Goal: Transaction & Acquisition: Purchase product/service

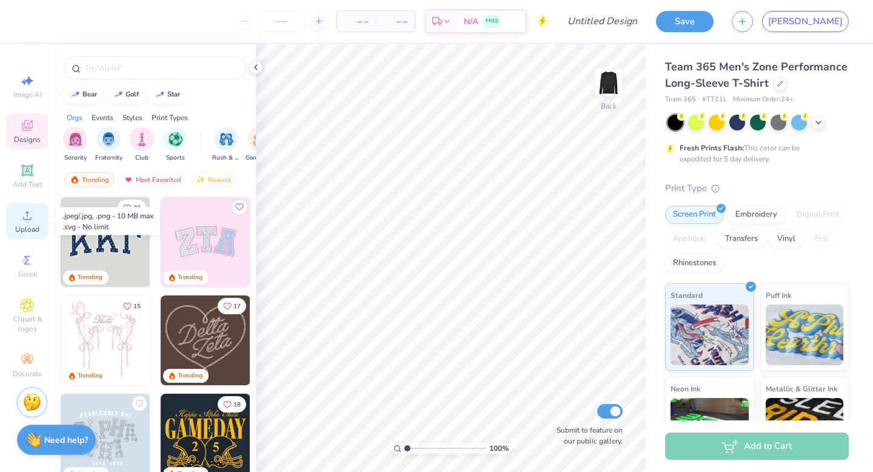
click at [33, 217] on icon at bounding box center [27, 215] width 15 height 15
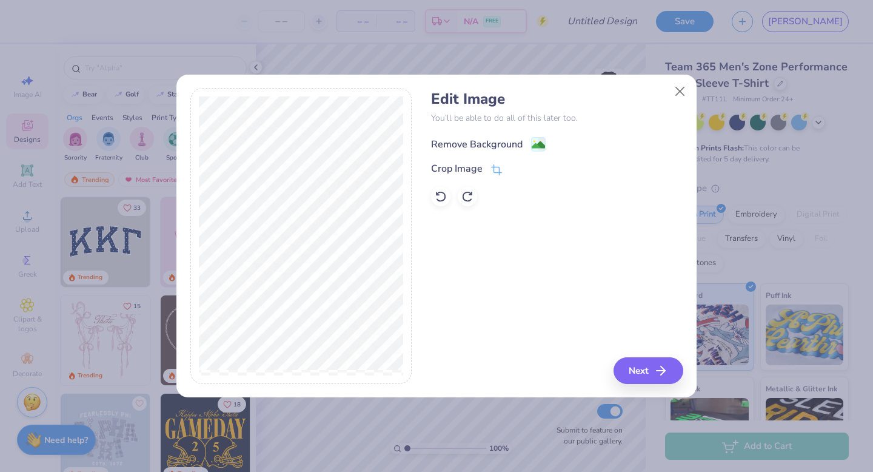
click at [542, 141] on image at bounding box center [538, 144] width 13 height 13
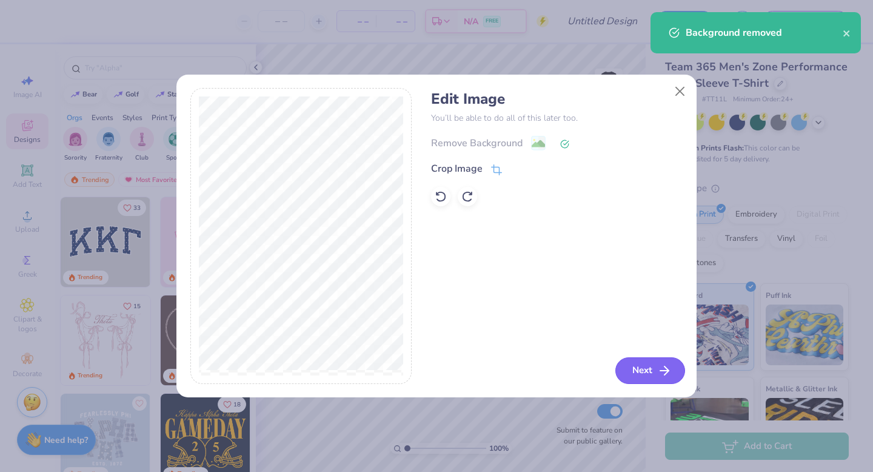
click at [660, 371] on icon "button" at bounding box center [664, 370] width 15 height 15
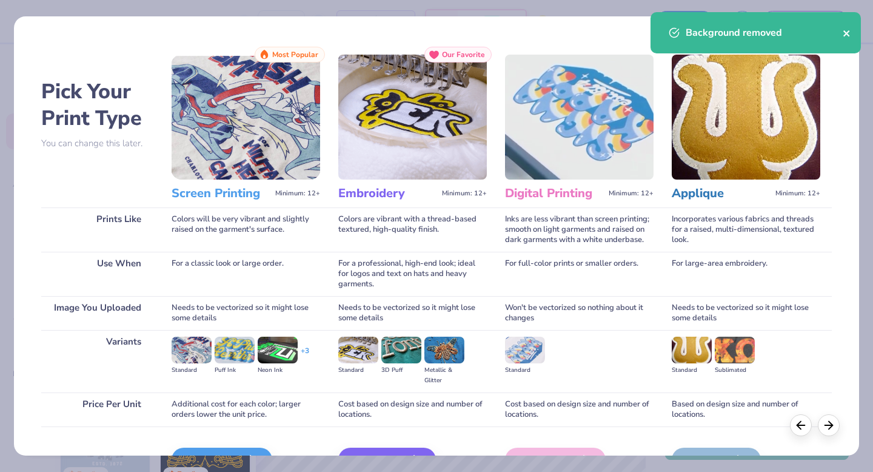
click at [847, 33] on icon "close" at bounding box center [846, 33] width 6 height 6
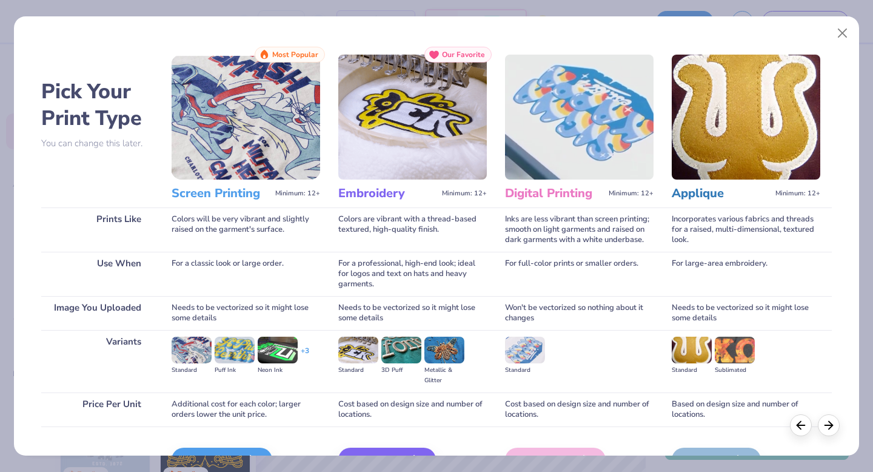
click at [230, 193] on h3 "Screen Printing" at bounding box center [221, 193] width 99 height 16
click at [263, 86] on img at bounding box center [246, 117] width 148 height 125
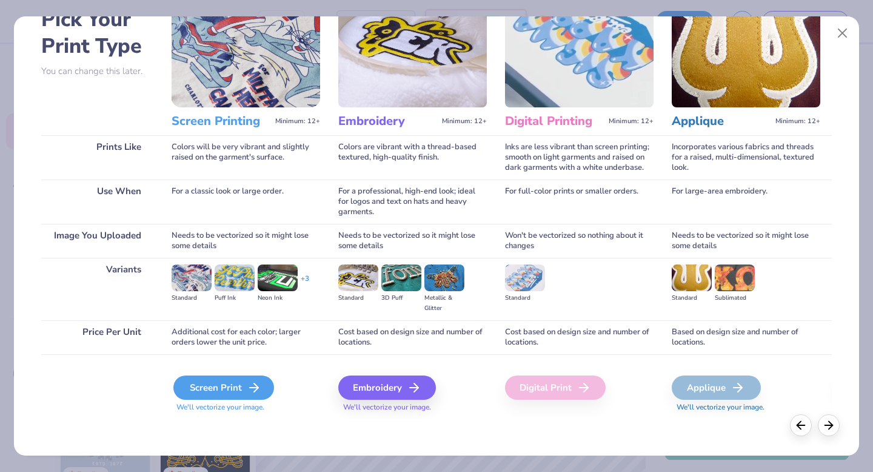
click at [247, 387] on icon at bounding box center [254, 387] width 15 height 15
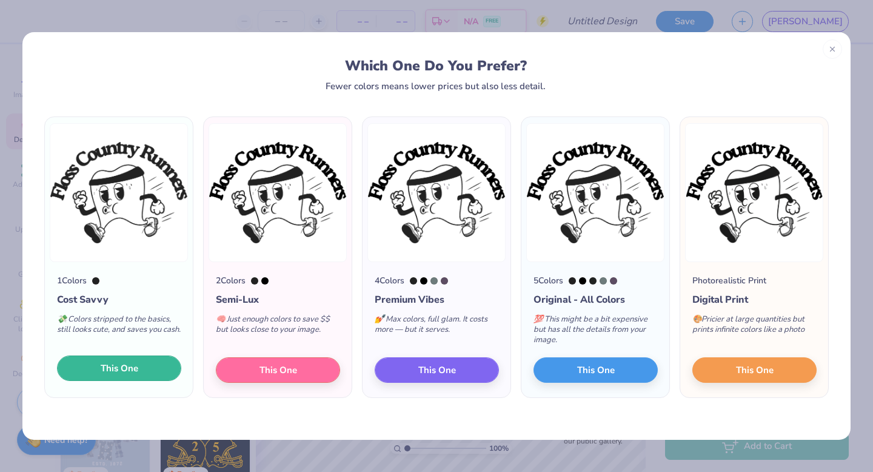
click at [152, 373] on button "This One" at bounding box center [119, 367] width 124 height 25
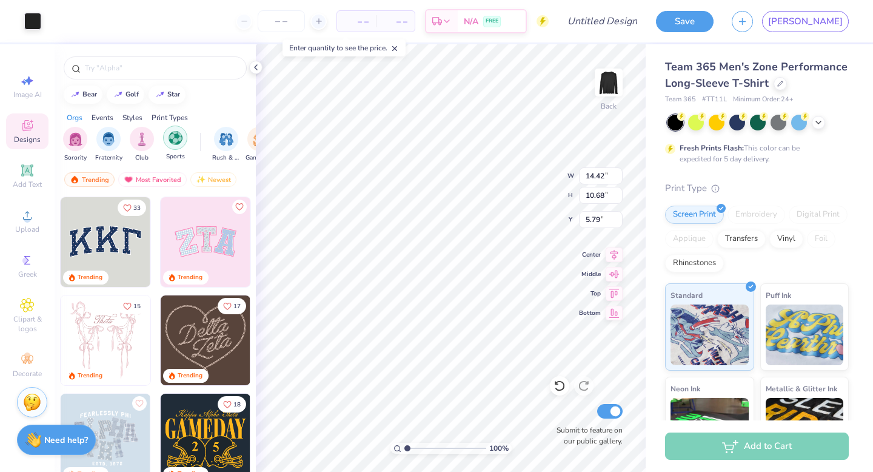
type input "4.69"
type input "3.47"
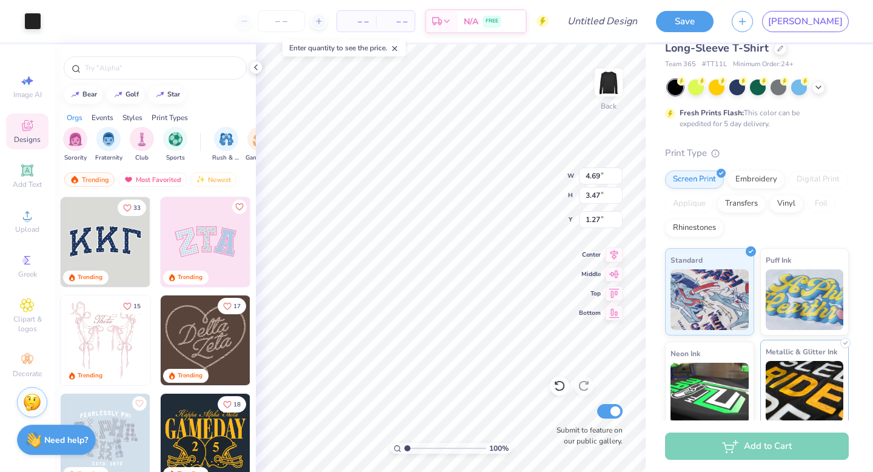
scroll to position [0, 0]
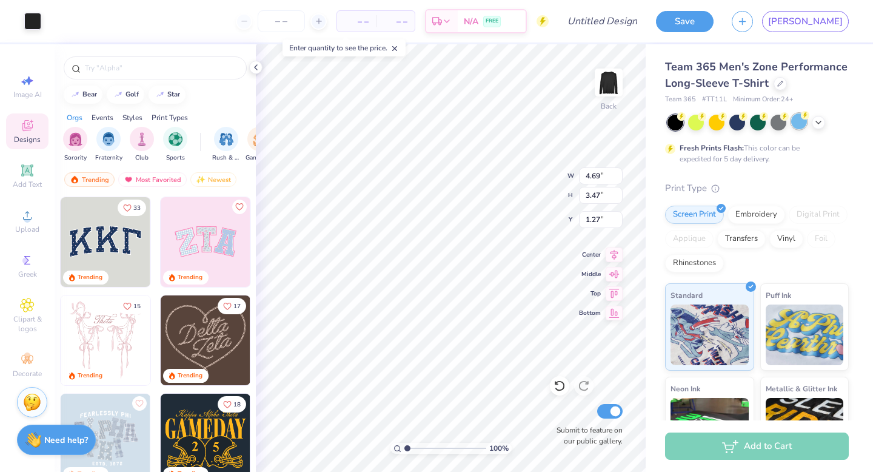
click at [793, 127] on div at bounding box center [799, 121] width 16 height 16
type input "1.69"
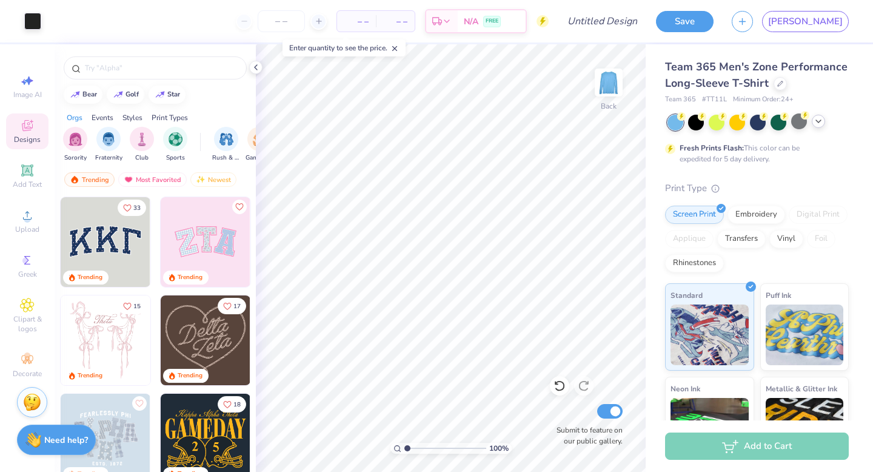
click at [817, 124] on icon at bounding box center [818, 121] width 10 height 10
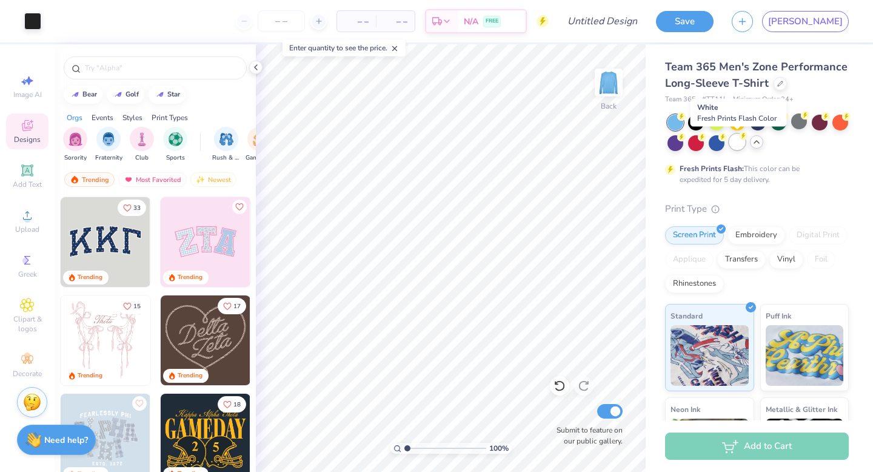
click at [737, 145] on div at bounding box center [737, 142] width 16 height 16
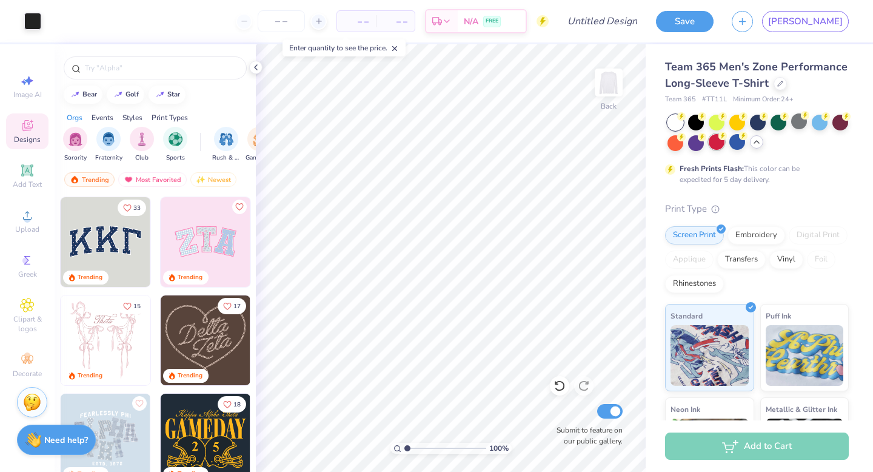
click at [719, 145] on div at bounding box center [717, 142] width 16 height 16
click at [700, 145] on div at bounding box center [696, 142] width 16 height 16
click at [741, 142] on div at bounding box center [737, 142] width 16 height 16
type input "1.88"
click at [800, 120] on div at bounding box center [799, 121] width 16 height 16
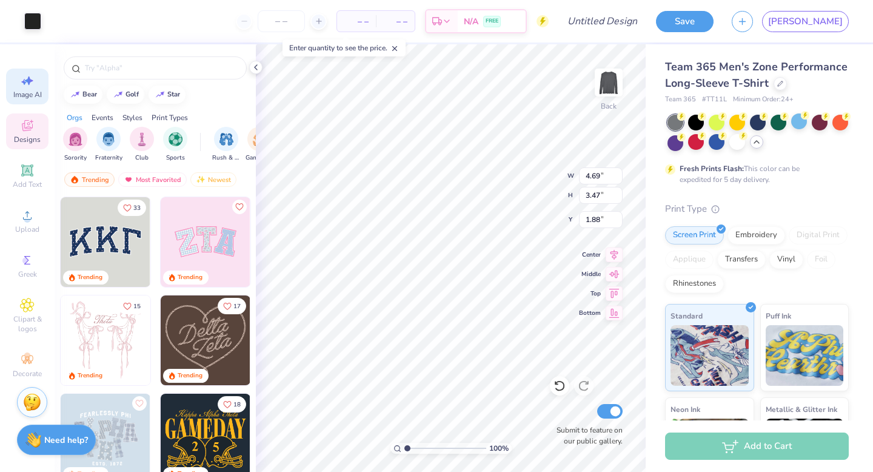
click at [39, 89] on div "Image AI" at bounding box center [27, 86] width 42 height 36
select select "4"
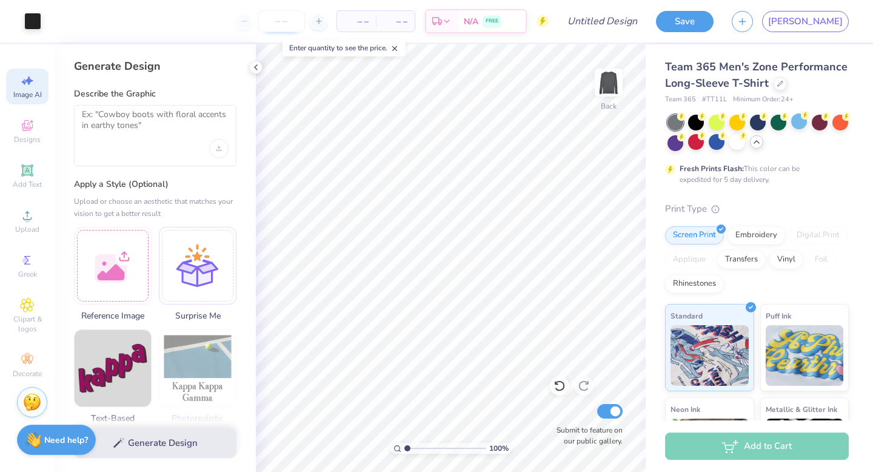
click at [305, 24] on input "number" at bounding box center [281, 21] width 47 height 22
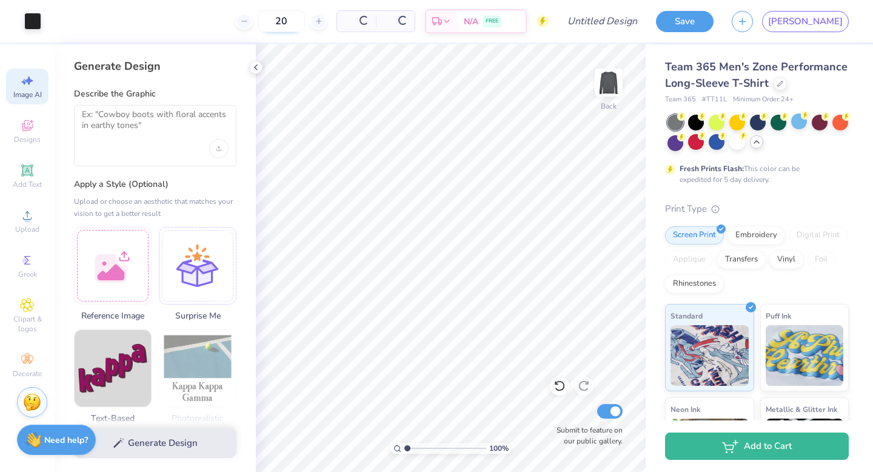
type input "20"
click at [264, 21] on input "20" at bounding box center [240, 21] width 47 height 22
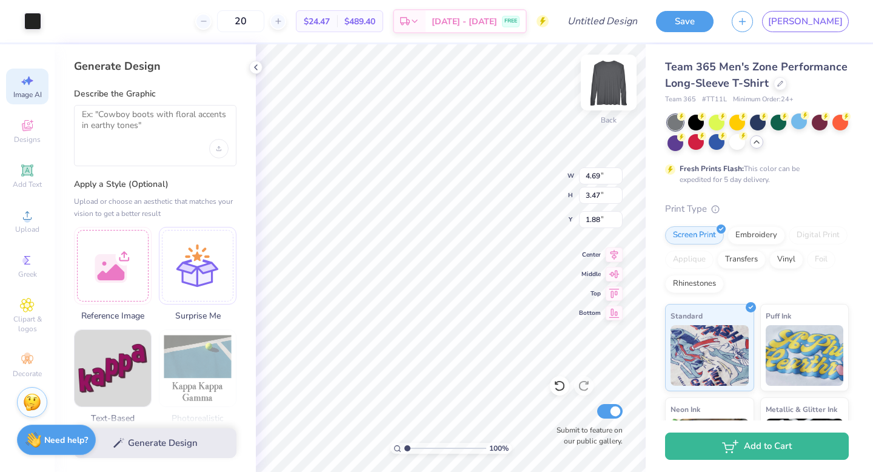
click at [610, 91] on img at bounding box center [608, 82] width 48 height 48
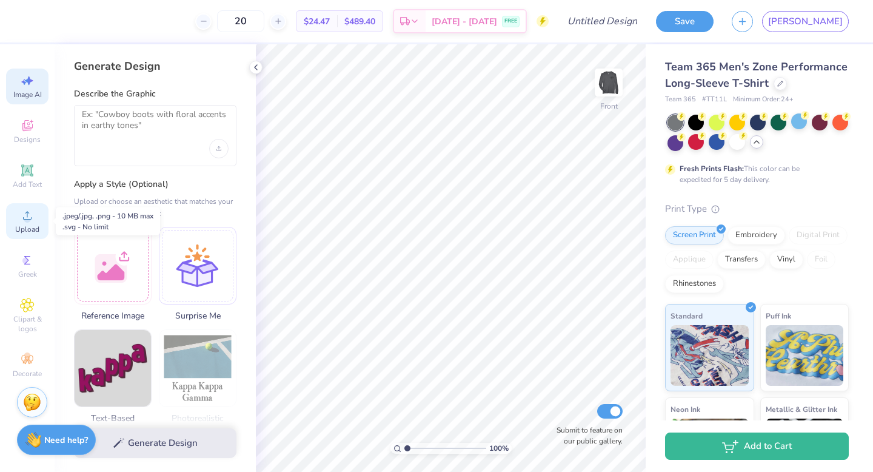
click at [32, 222] on div "Upload" at bounding box center [27, 221] width 42 height 36
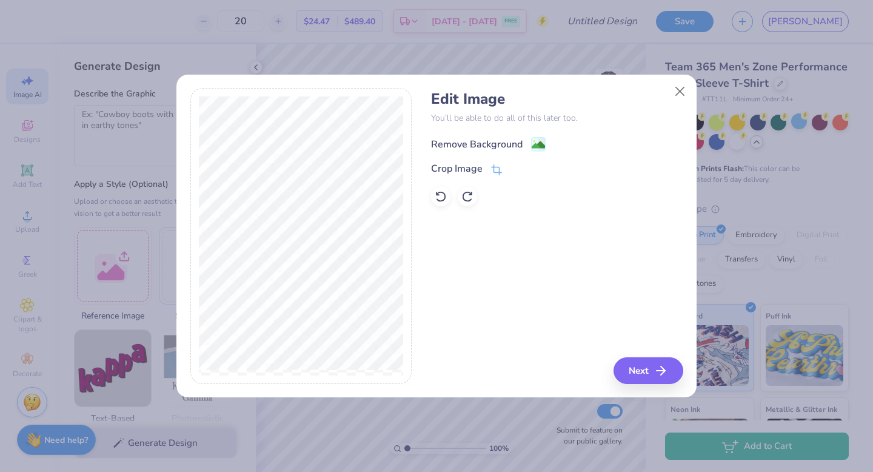
click at [518, 144] on div "Remove Background" at bounding box center [477, 144] width 92 height 15
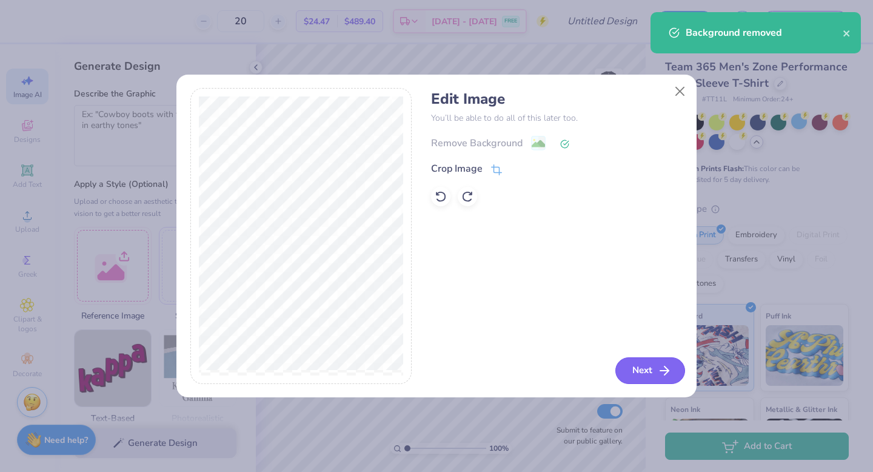
click at [636, 365] on button "Next" at bounding box center [650, 370] width 70 height 27
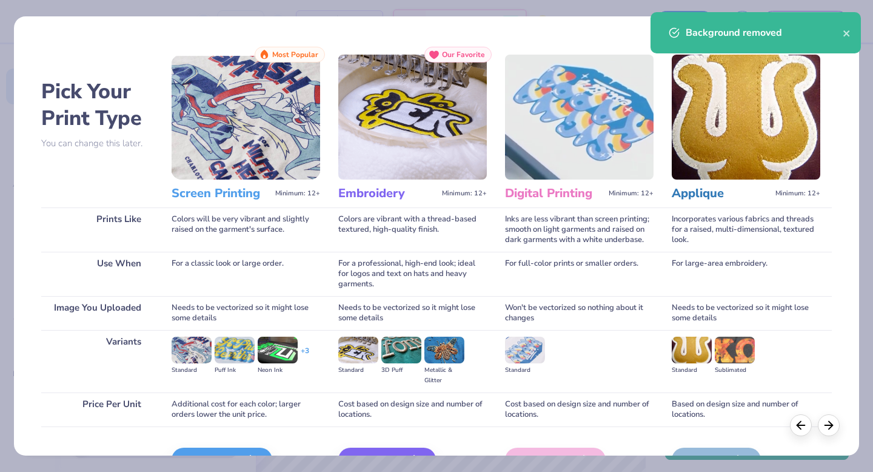
scroll to position [72, 0]
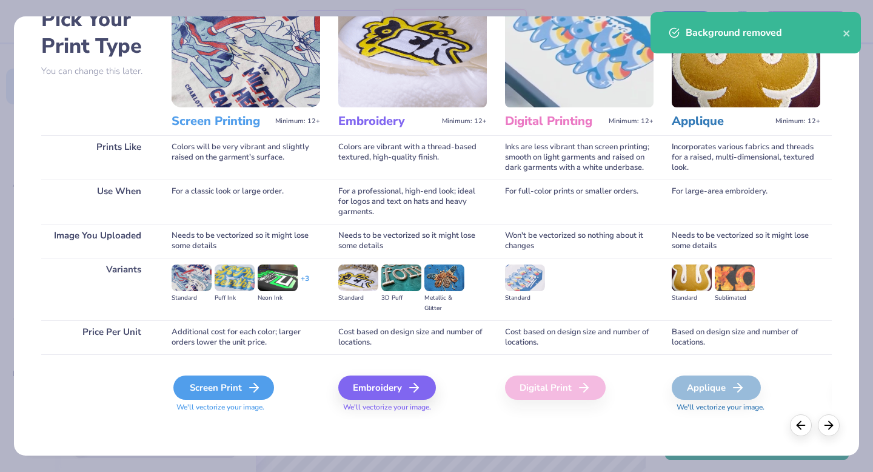
click at [225, 389] on div "Screen Print" at bounding box center [223, 387] width 101 height 24
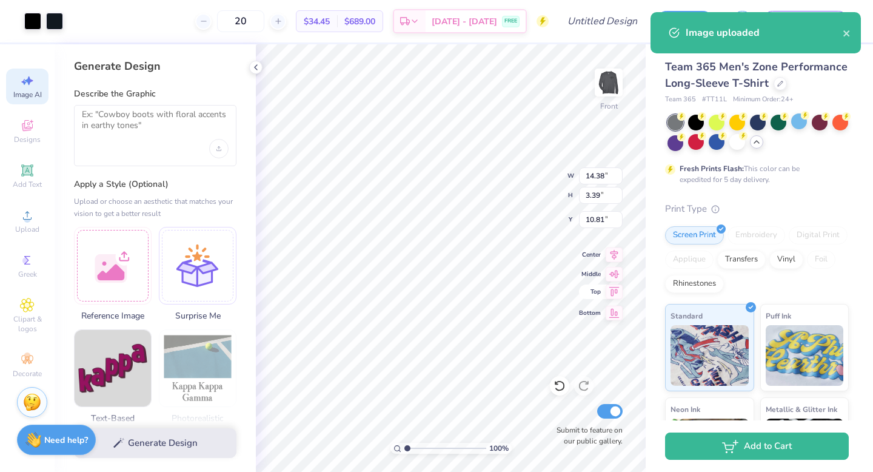
type input "11.27"
type input "2.65"
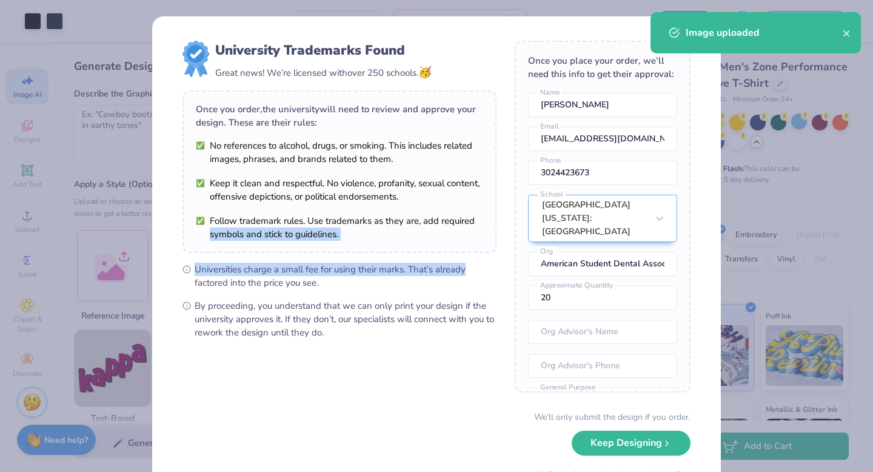
click at [485, 218] on div "University Trademarks Found Great news! We’re licensed with over 250 schools. 🥳…" at bounding box center [339, 190] width 314 height 298
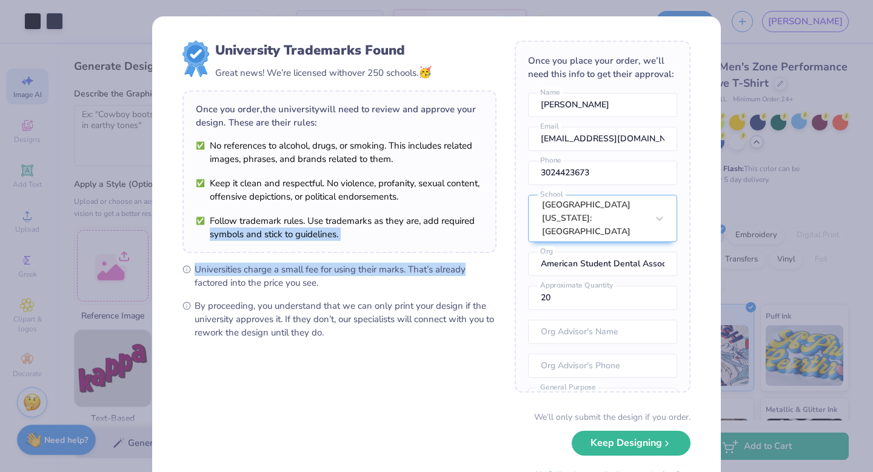
scroll to position [53, 0]
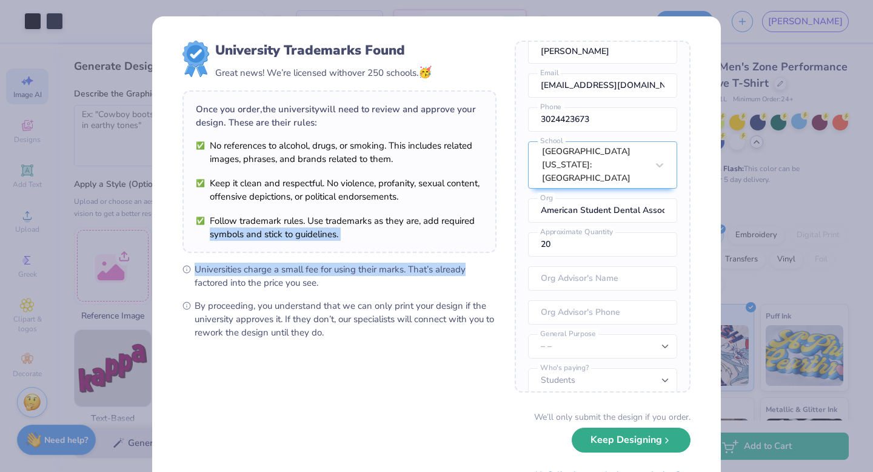
click at [640, 445] on button "Keep Designing" at bounding box center [631, 439] width 119 height 25
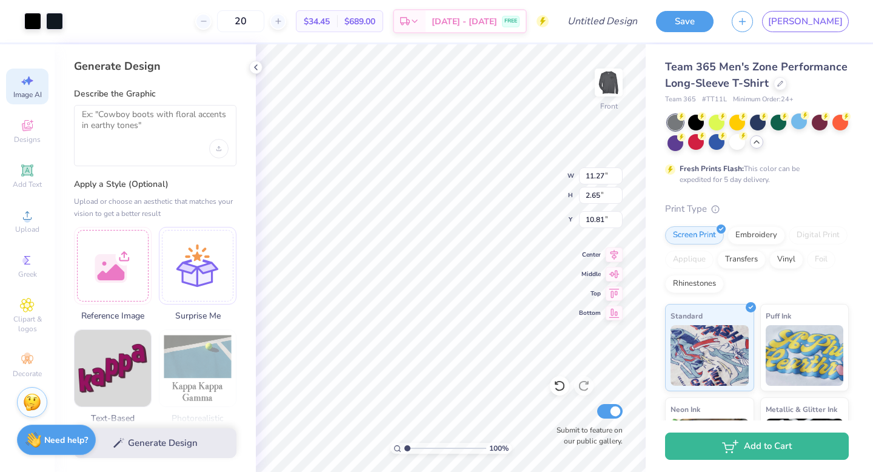
type input "3.93"
type input "12.05"
type input "2.84"
type input "3.59"
type input "12.06"
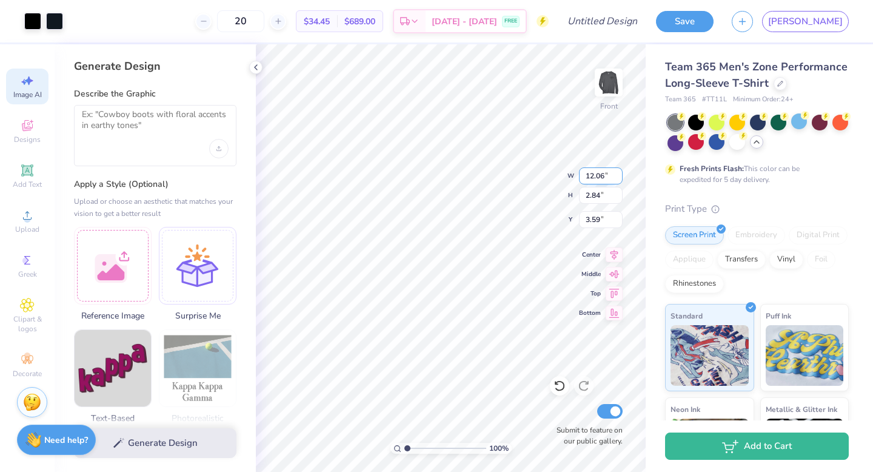
click at [621, 175] on input "12.06" at bounding box center [601, 175] width 44 height 17
click at [615, 80] on img at bounding box center [608, 82] width 48 height 48
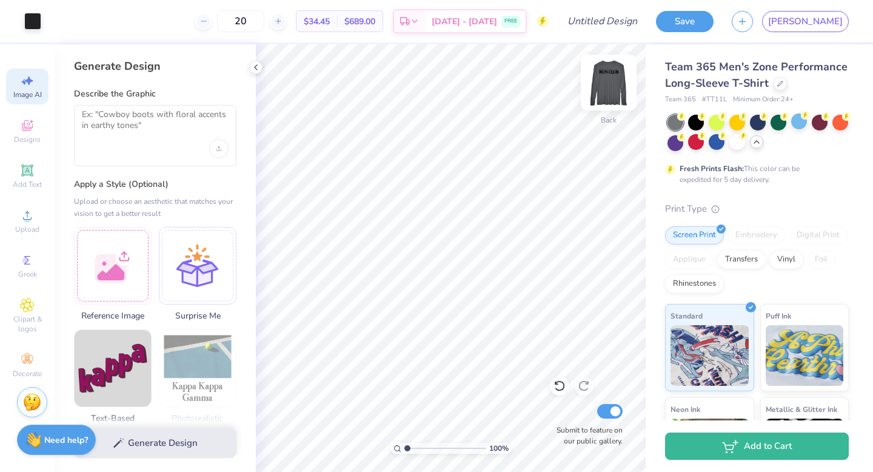
click at [605, 88] on img at bounding box center [608, 82] width 48 height 48
click at [264, 21] on input "20" at bounding box center [240, 21] width 47 height 22
click at [264, 21] on input "40" at bounding box center [240, 21] width 47 height 22
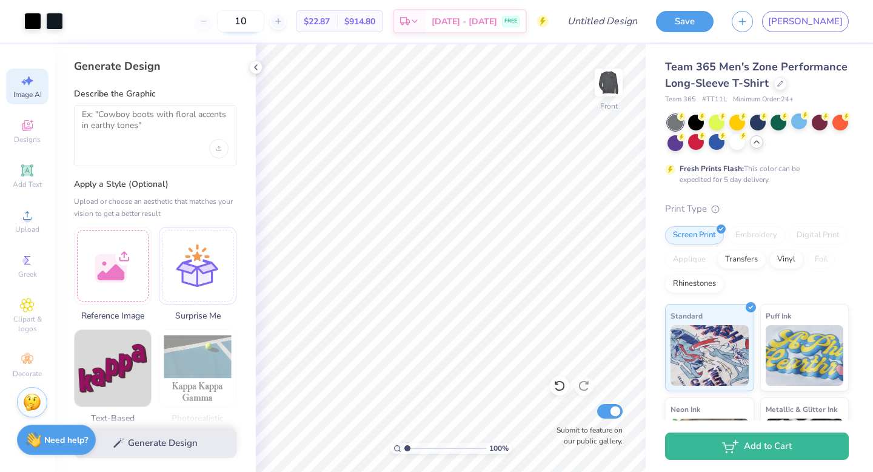
type input "12"
click at [604, 79] on img at bounding box center [608, 82] width 48 height 48
click at [610, 402] on div "Submit to feature on our public gallery." at bounding box center [586, 423] width 73 height 45
click at [611, 411] on input "Submit to feature on our public gallery." at bounding box center [609, 411] width 25 height 15
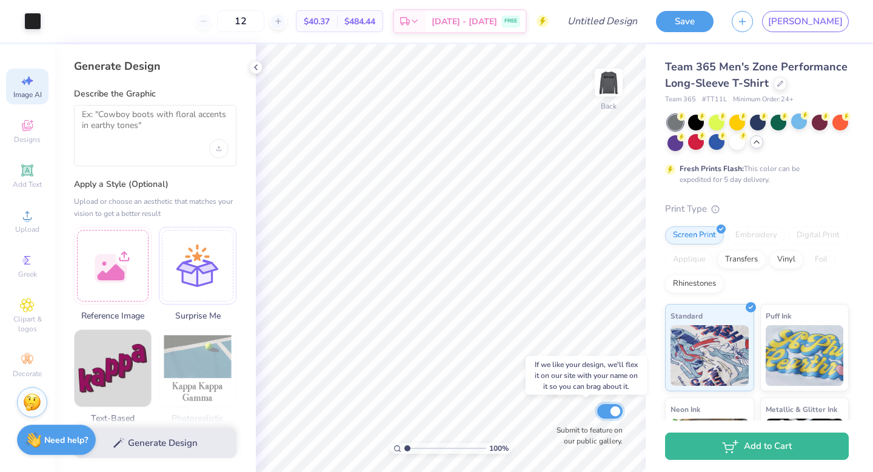
checkbox input "true"
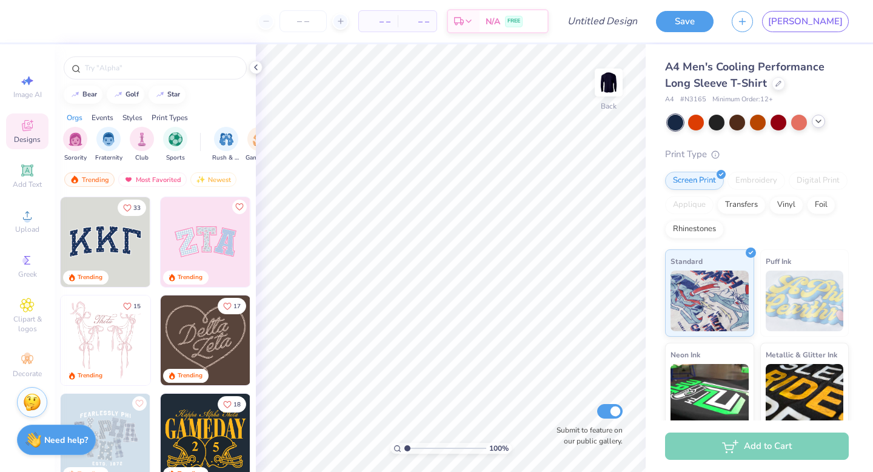
click at [818, 123] on icon at bounding box center [818, 121] width 10 height 10
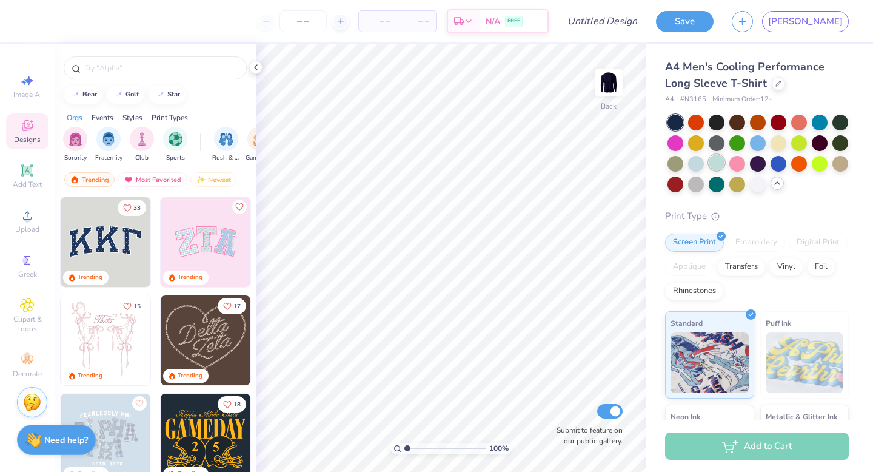
click at [712, 164] on div at bounding box center [717, 163] width 16 height 16
click at [717, 162] on div at bounding box center [717, 163] width 16 height 16
click at [32, 226] on span "Upload" at bounding box center [27, 229] width 24 height 10
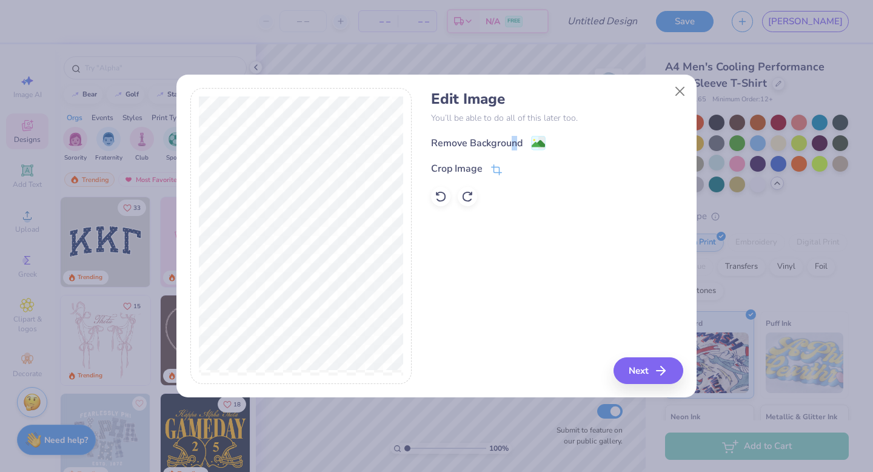
click at [513, 144] on div "Remove Background" at bounding box center [477, 143] width 92 height 15
click at [643, 372] on div "Edit Image You’ll be able to do all of this later too. Remove Background Crop I…" at bounding box center [557, 236] width 252 height 296
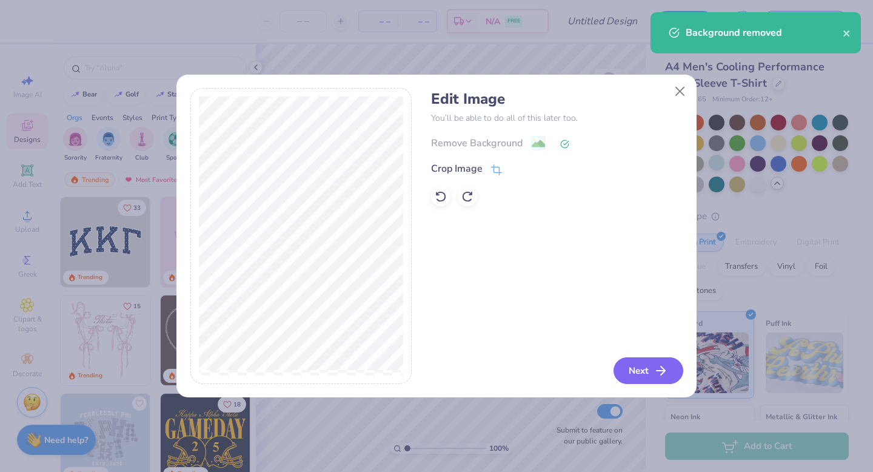
click at [643, 372] on button "Next" at bounding box center [648, 370] width 70 height 27
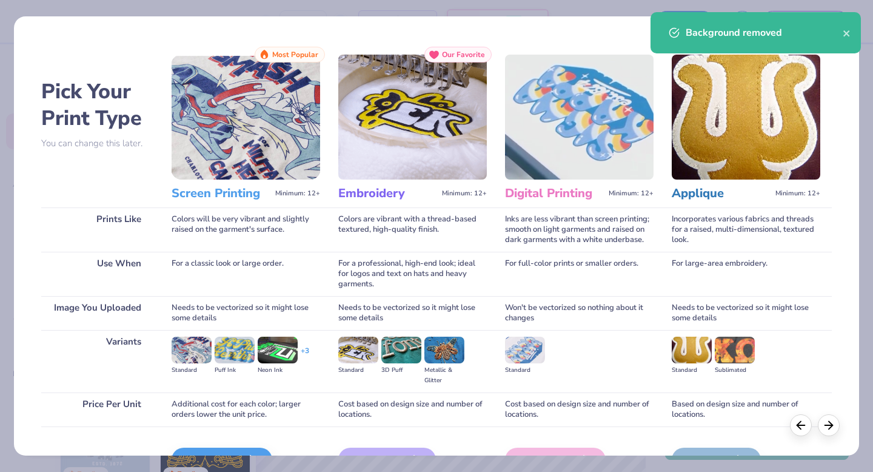
scroll to position [43, 0]
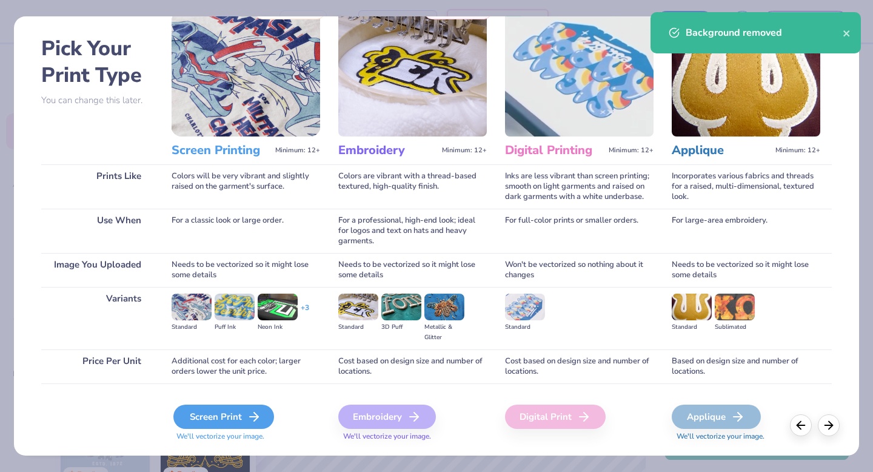
click at [220, 418] on div "Screen Print" at bounding box center [223, 416] width 101 height 24
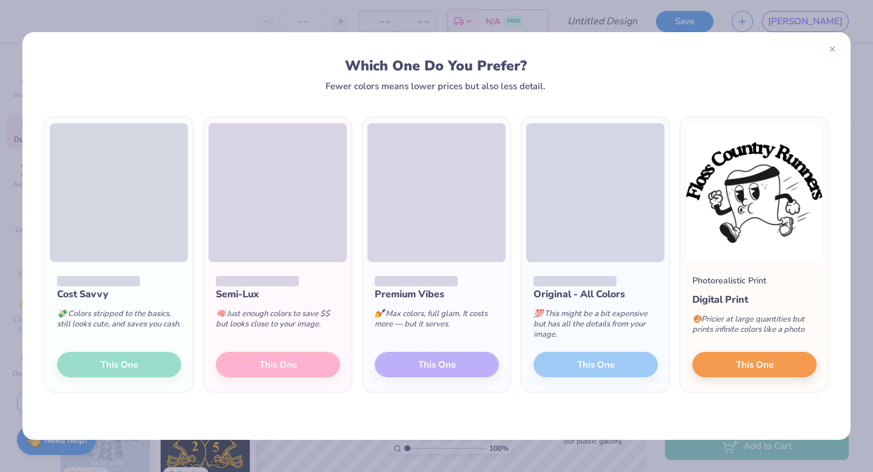
click at [142, 355] on div "Cost Savvy 💸 Colors stripped to the basics, still looks cute, and saves you cas…" at bounding box center [119, 327] width 148 height 130
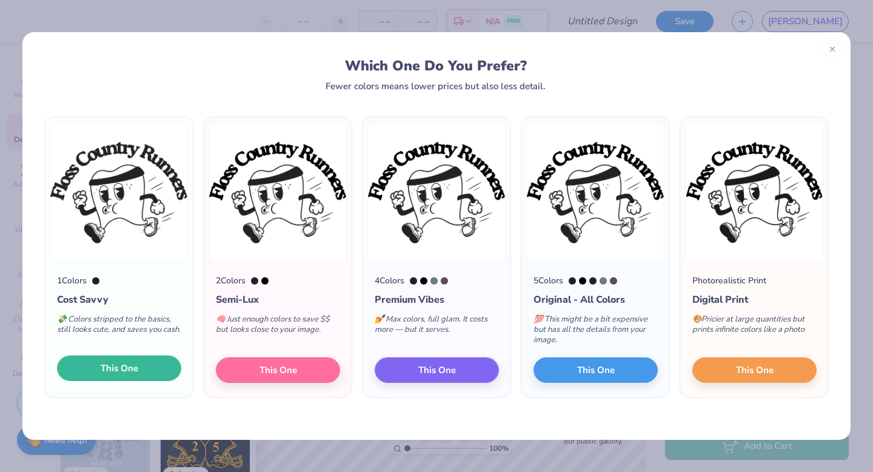
click at [144, 363] on button "This One" at bounding box center [119, 367] width 124 height 25
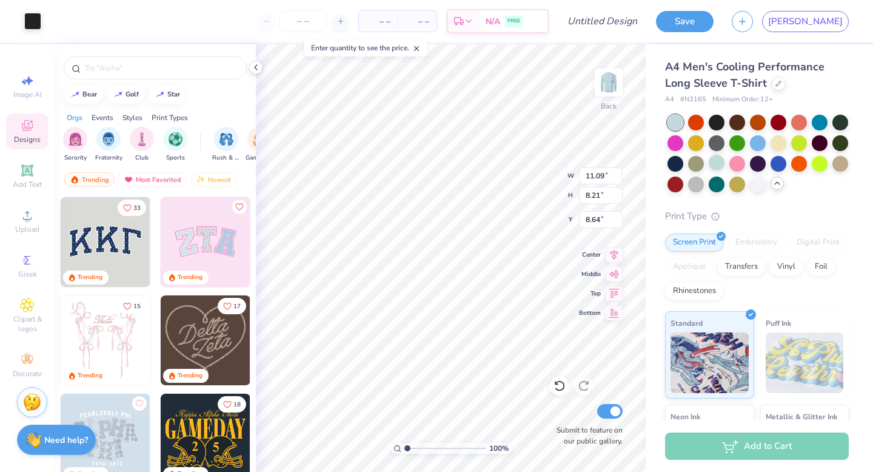
type input "4.01"
type input "2.97"
type input "3.00"
type input "4.59"
type input "3.40"
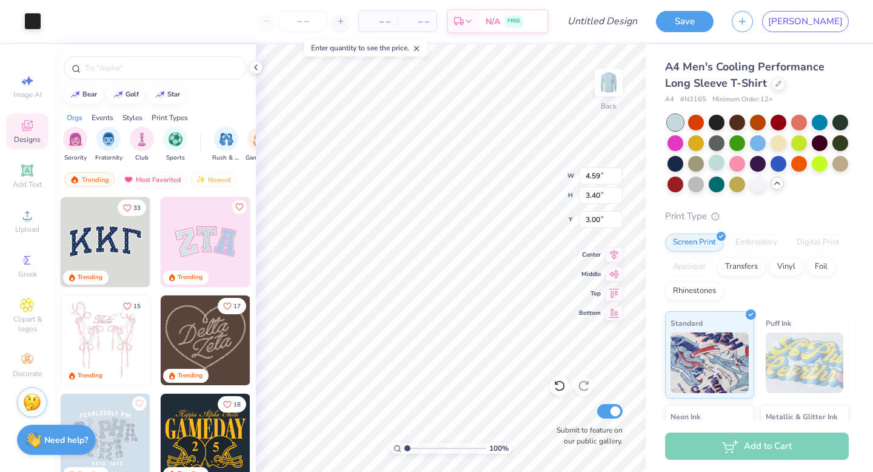
type input "3.63"
type input "3.42"
click at [618, 73] on img at bounding box center [608, 82] width 48 height 48
click at [607, 74] on img at bounding box center [608, 82] width 48 height 48
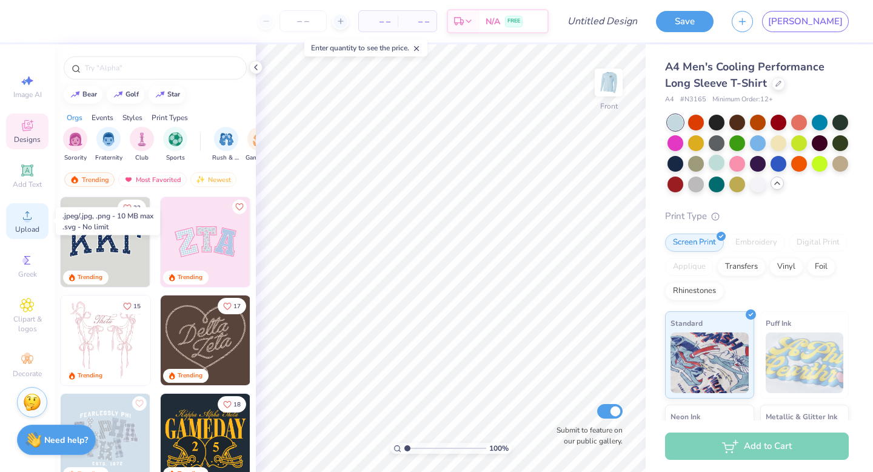
click at [32, 232] on span "Upload" at bounding box center [27, 229] width 24 height 10
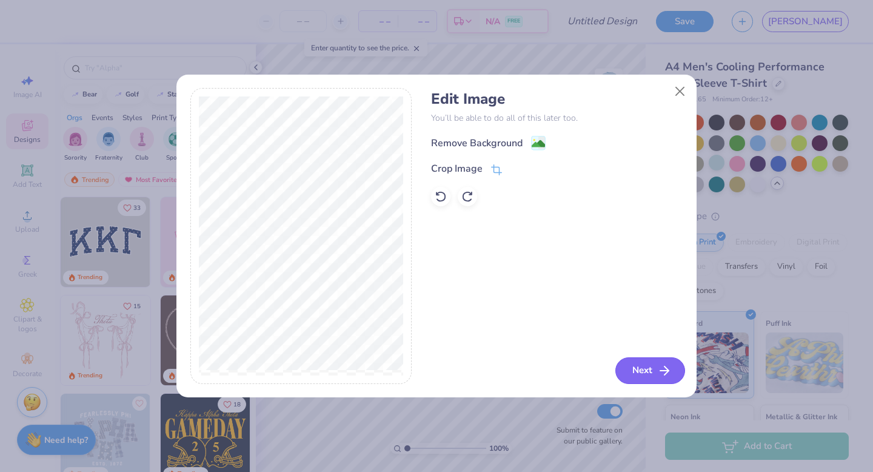
click at [643, 372] on button "Next" at bounding box center [650, 370] width 70 height 27
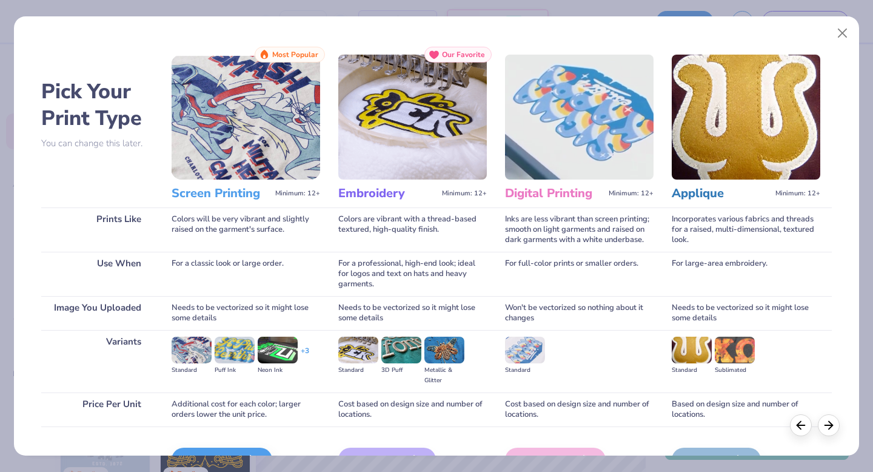
scroll to position [72, 0]
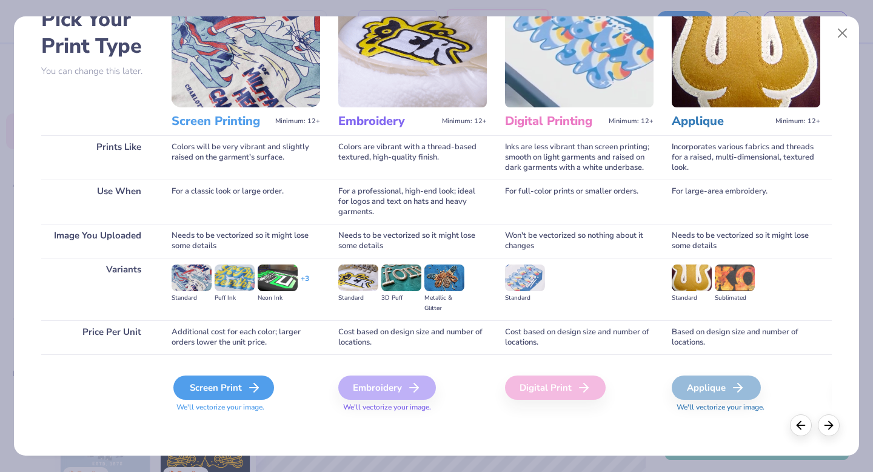
click at [223, 389] on div "Screen Print" at bounding box center [223, 387] width 101 height 24
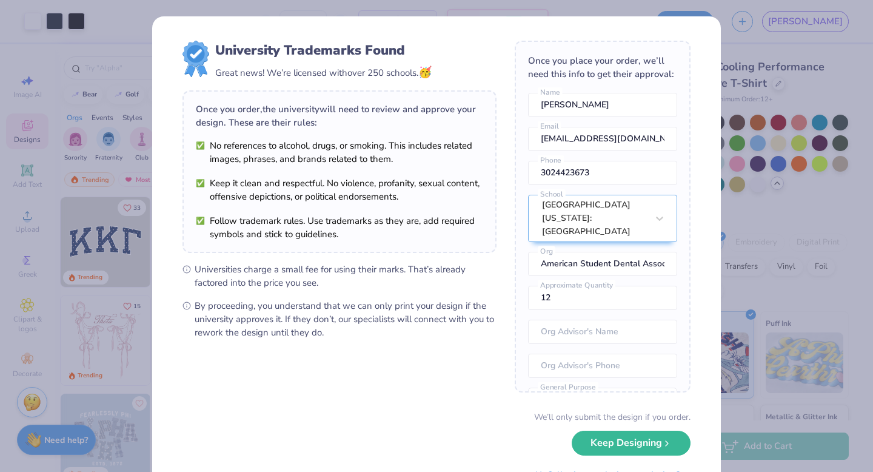
click at [739, 24] on div "University Trademarks Found Great news! We’re licensed with over 250 schools. 🥳…" at bounding box center [436, 236] width 873 height 472
click at [756, 378] on div "University Trademarks Found Great news! We’re licensed with over 250 schools. 🥳…" at bounding box center [436, 236] width 873 height 472
click at [664, 437] on icon "submit" at bounding box center [667, 440] width 10 height 10
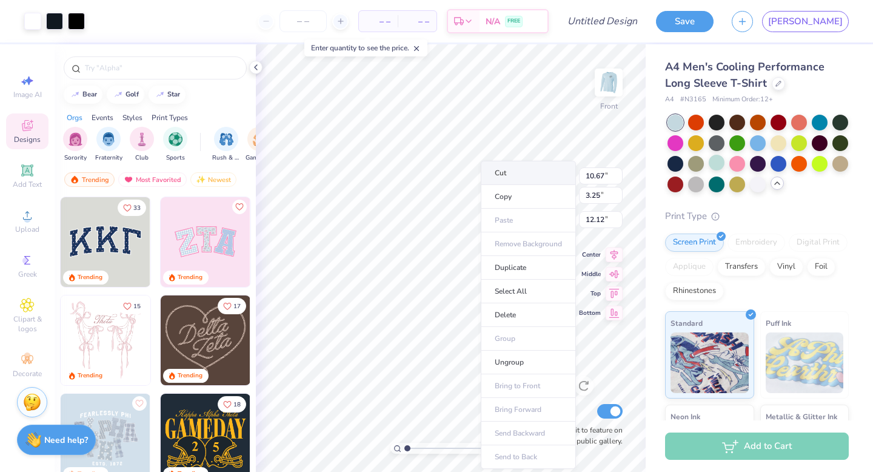
click at [529, 167] on li "Cut" at bounding box center [528, 173] width 95 height 24
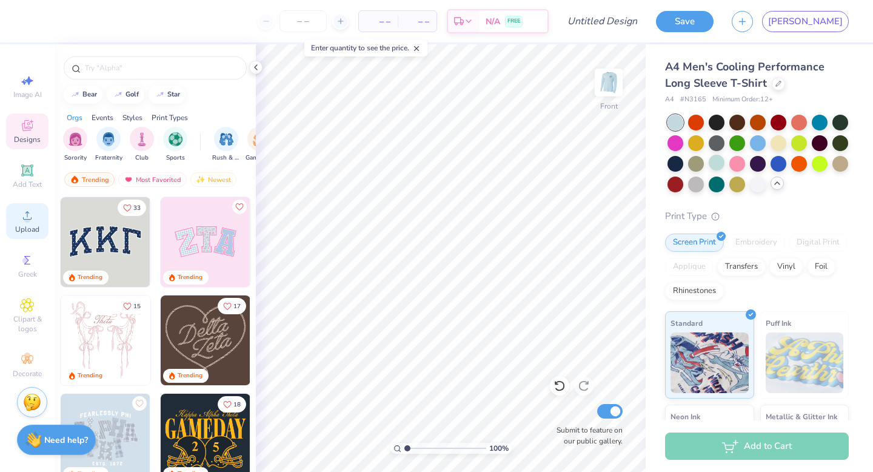
click at [30, 211] on icon at bounding box center [27, 215] width 15 height 15
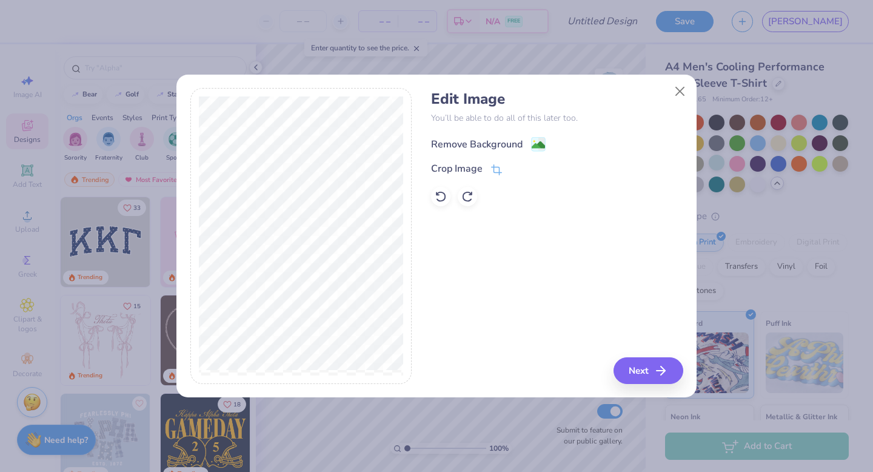
click at [473, 139] on div "Remove Background" at bounding box center [477, 144] width 92 height 15
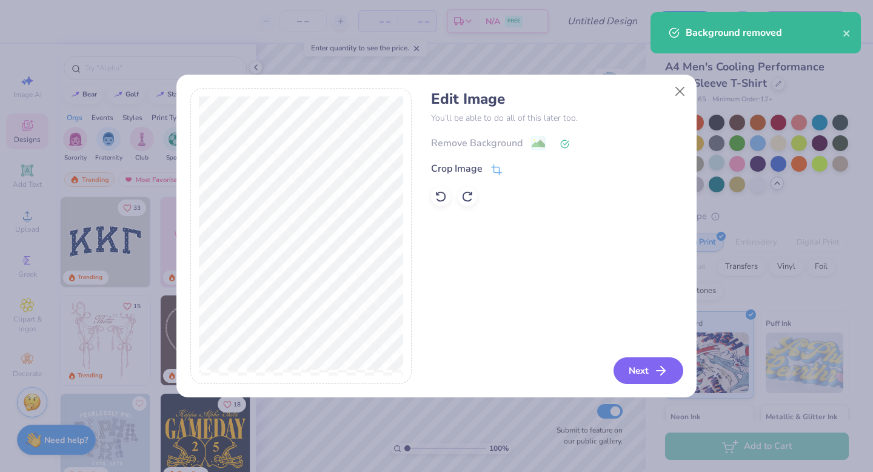
click at [653, 371] on button "Next" at bounding box center [648, 370] width 70 height 27
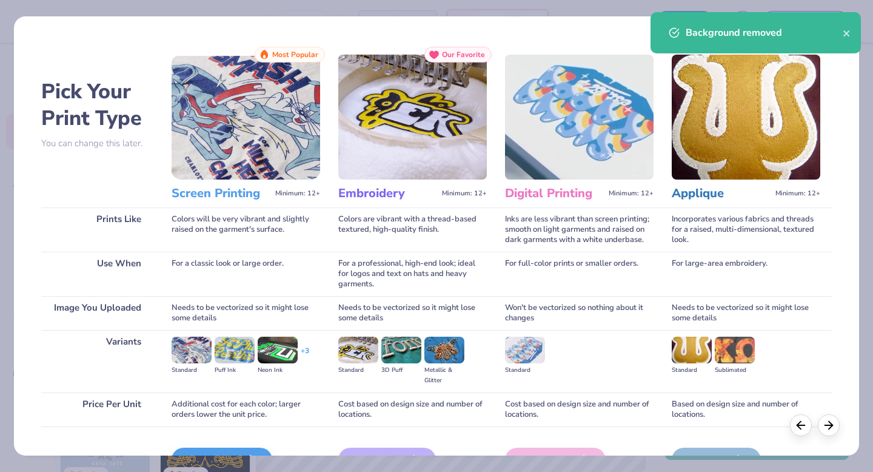
scroll to position [70, 0]
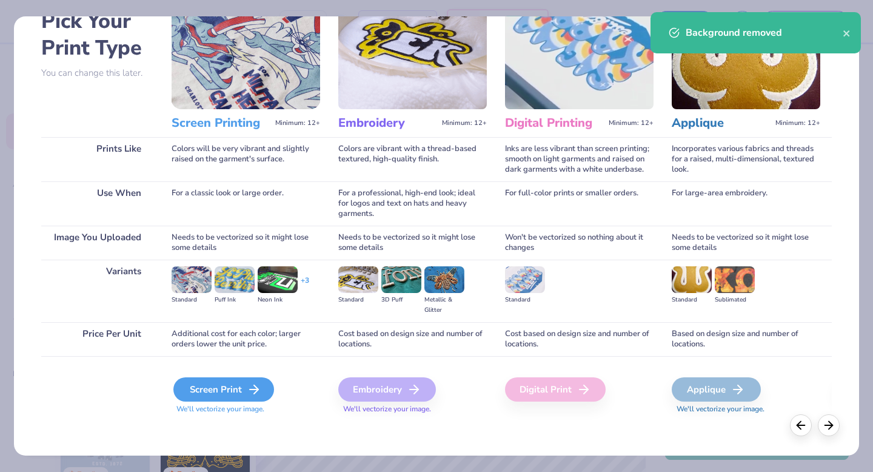
click at [208, 399] on div "Screen Print" at bounding box center [223, 389] width 101 height 24
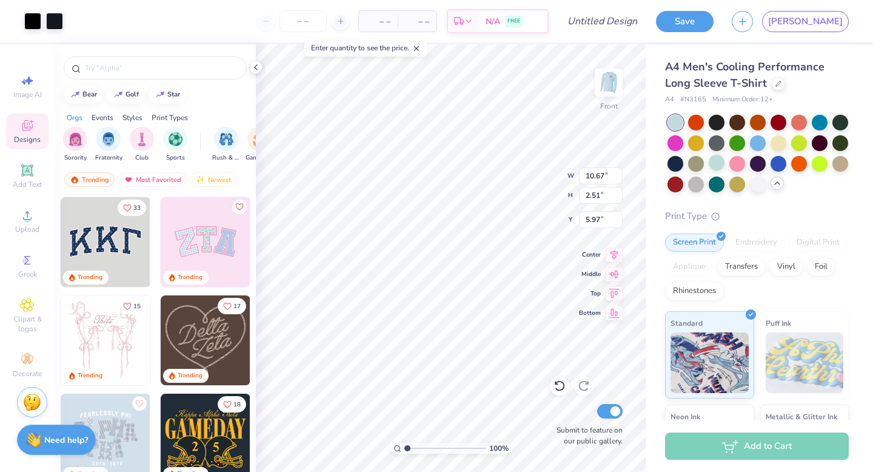
type input "5.70"
type input "4.97"
click at [327, 21] on input "number" at bounding box center [302, 21] width 47 height 22
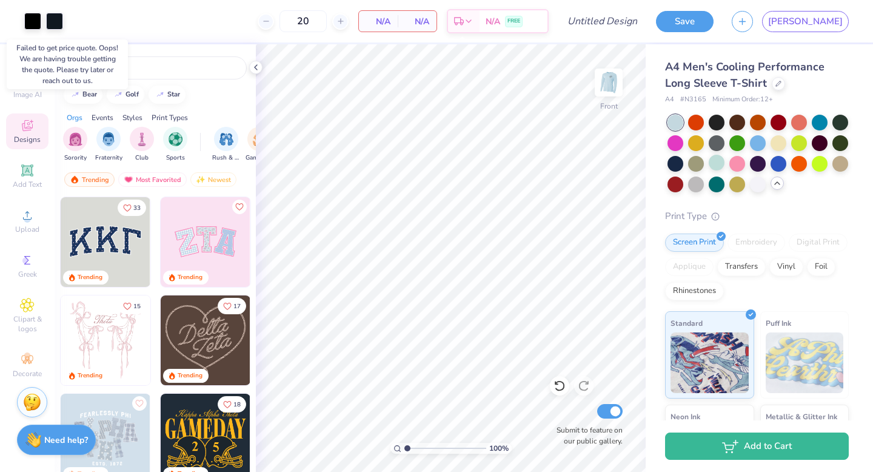
click at [390, 21] on span "N/A" at bounding box center [378, 21] width 24 height 13
drag, startPoint x: 355, startPoint y: 25, endPoint x: 389, endPoint y: 25, distance: 34.5
click at [327, 25] on input "20" at bounding box center [302, 21] width 47 height 22
type input "40"
click at [549, 40] on div "40 N/A Per Item N/A Total Est. Delivery N/A FREE" at bounding box center [310, 21] width 476 height 42
